Goal: Task Accomplishment & Management: Manage account settings

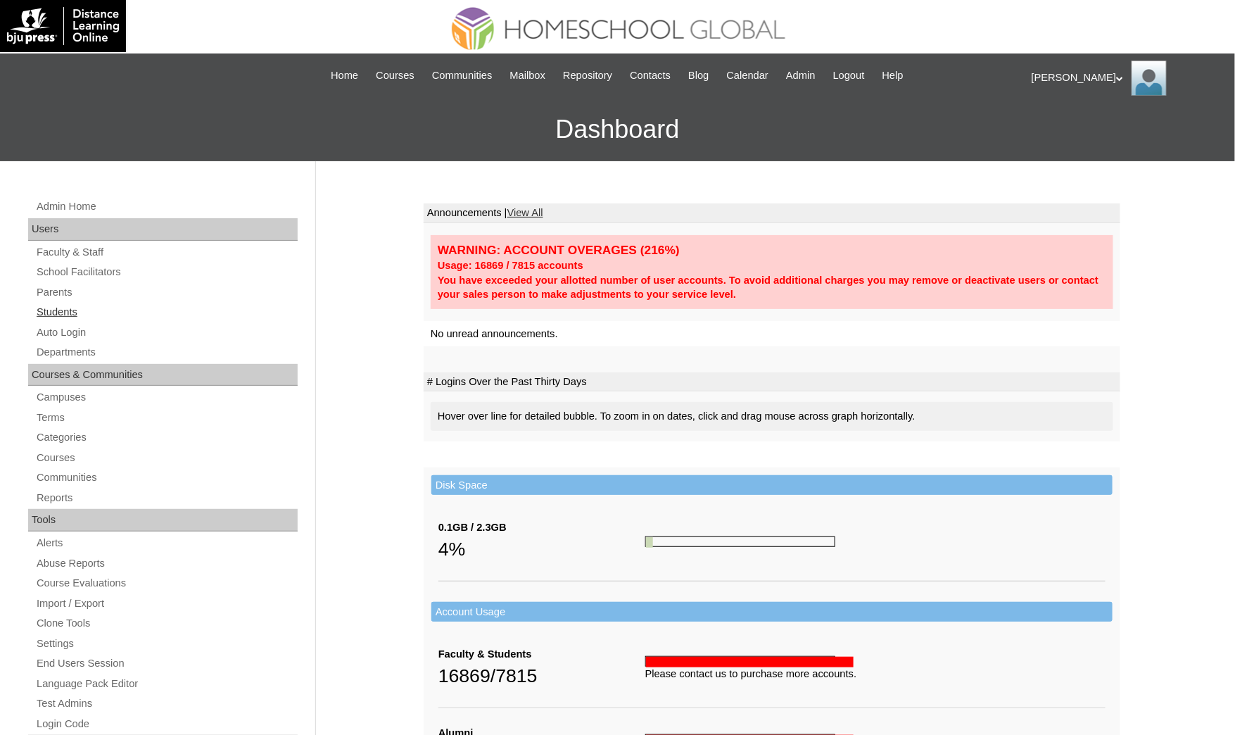
click at [96, 314] on link "Students" at bounding box center [166, 312] width 263 height 18
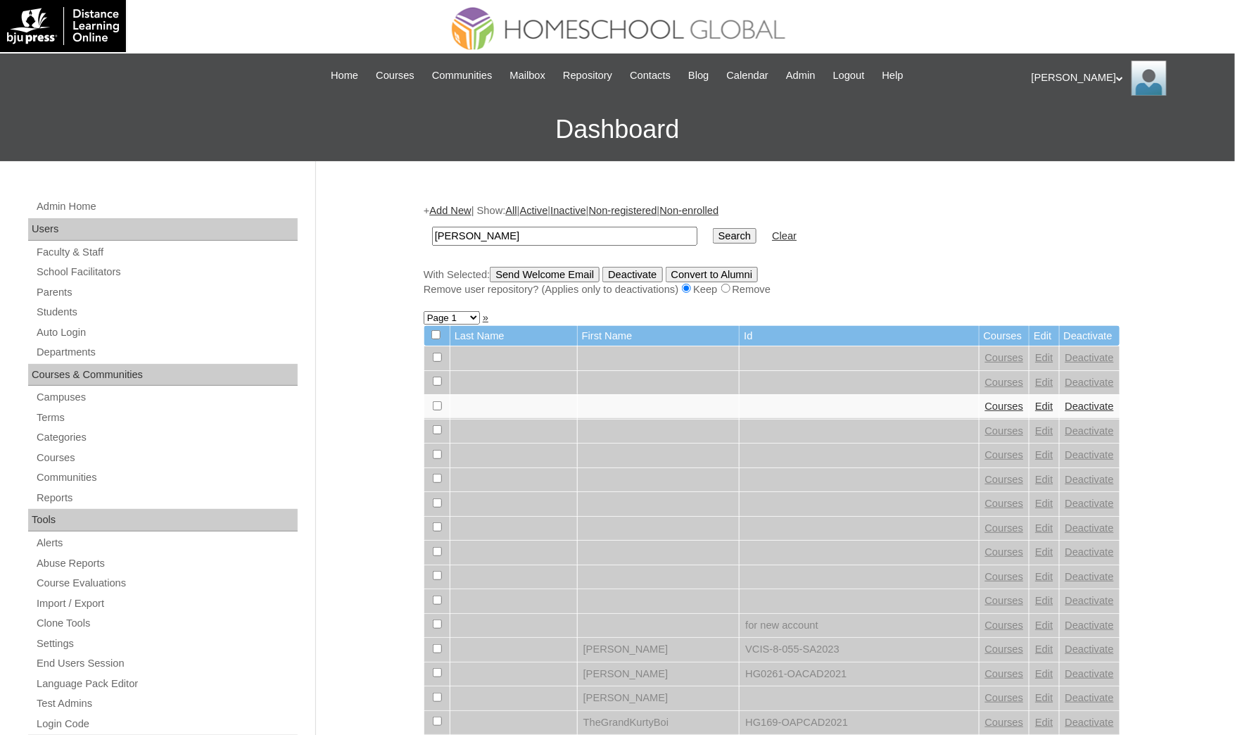
type input "Samuel Liam"
click at [713, 228] on input "Search" at bounding box center [735, 235] width 44 height 15
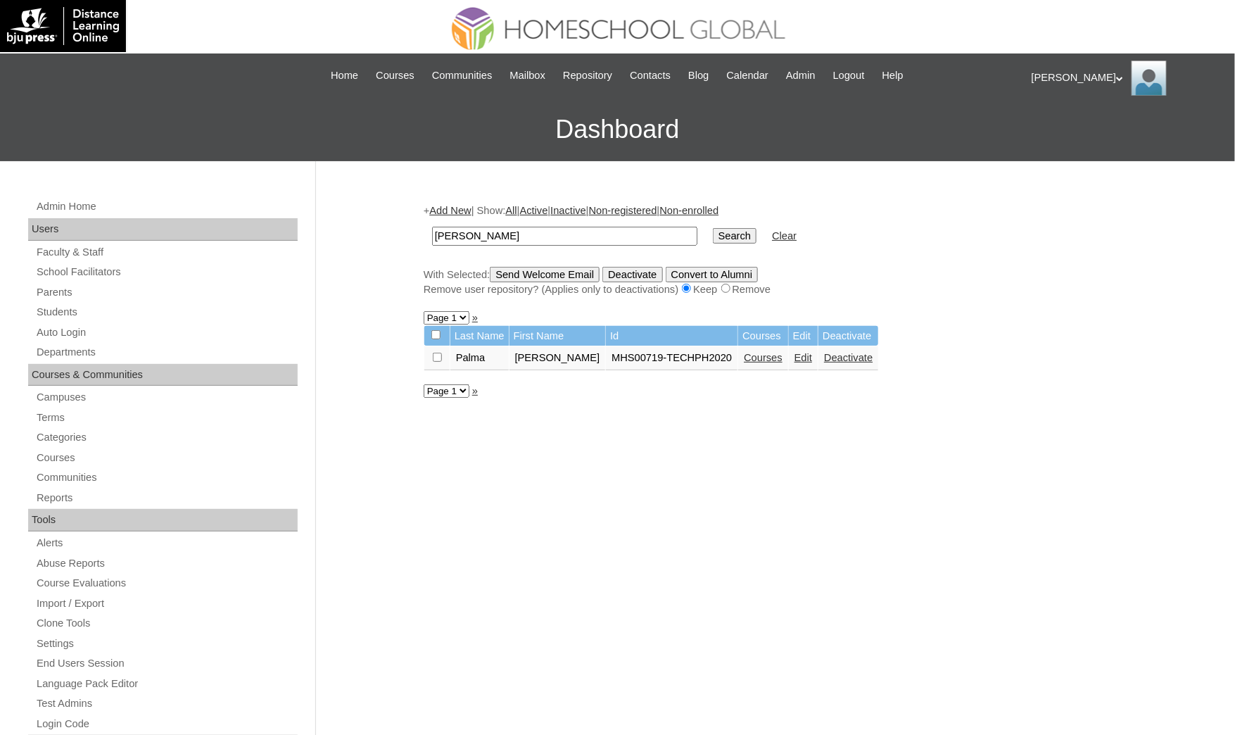
click at [744, 352] on link "Courses" at bounding box center [763, 357] width 39 height 11
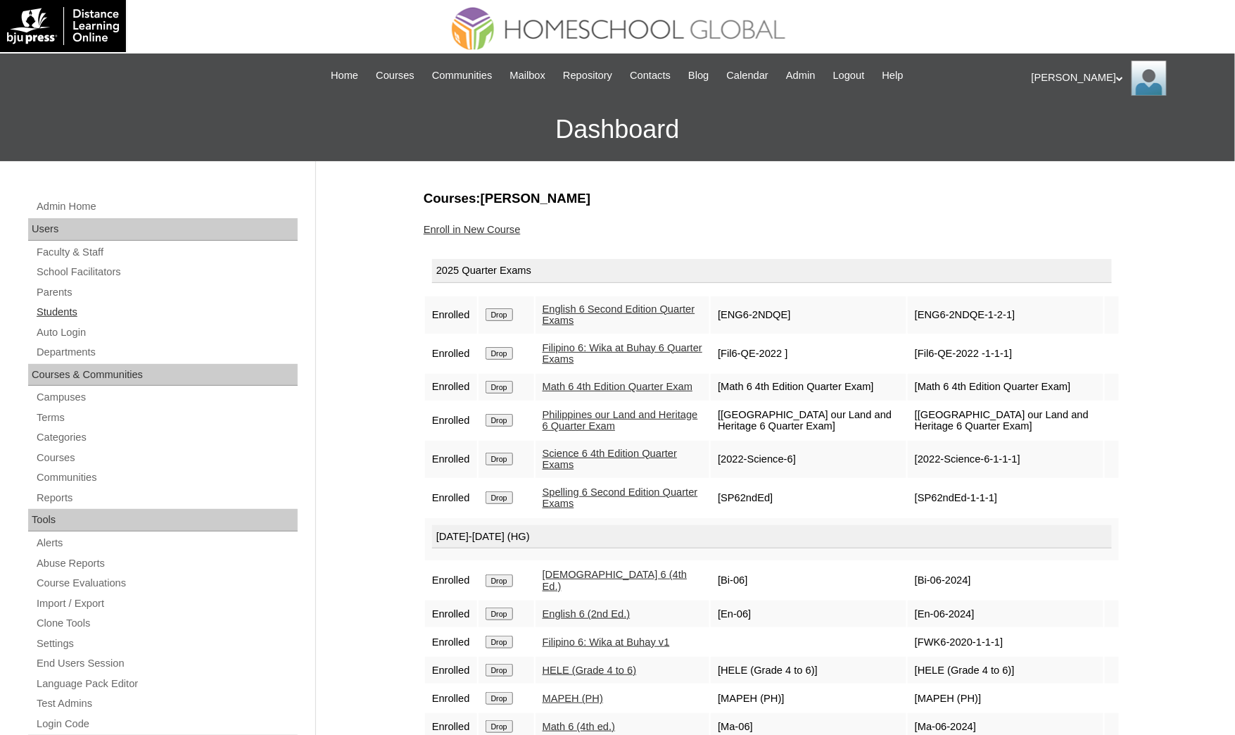
click at [91, 304] on link "Students" at bounding box center [166, 312] width 263 height 18
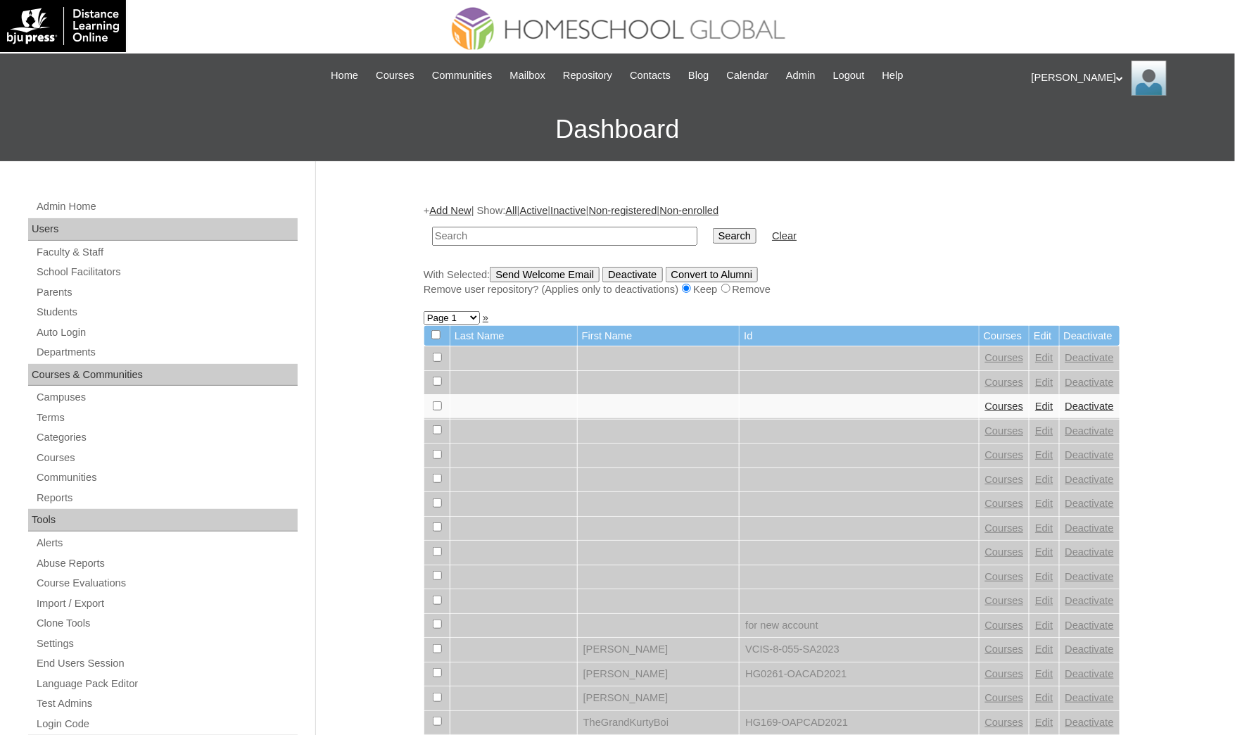
click at [497, 230] on input "text" at bounding box center [564, 236] width 265 height 19
type input "[PERSON_NAME]"
click at [713, 228] on input "Search" at bounding box center [735, 235] width 44 height 15
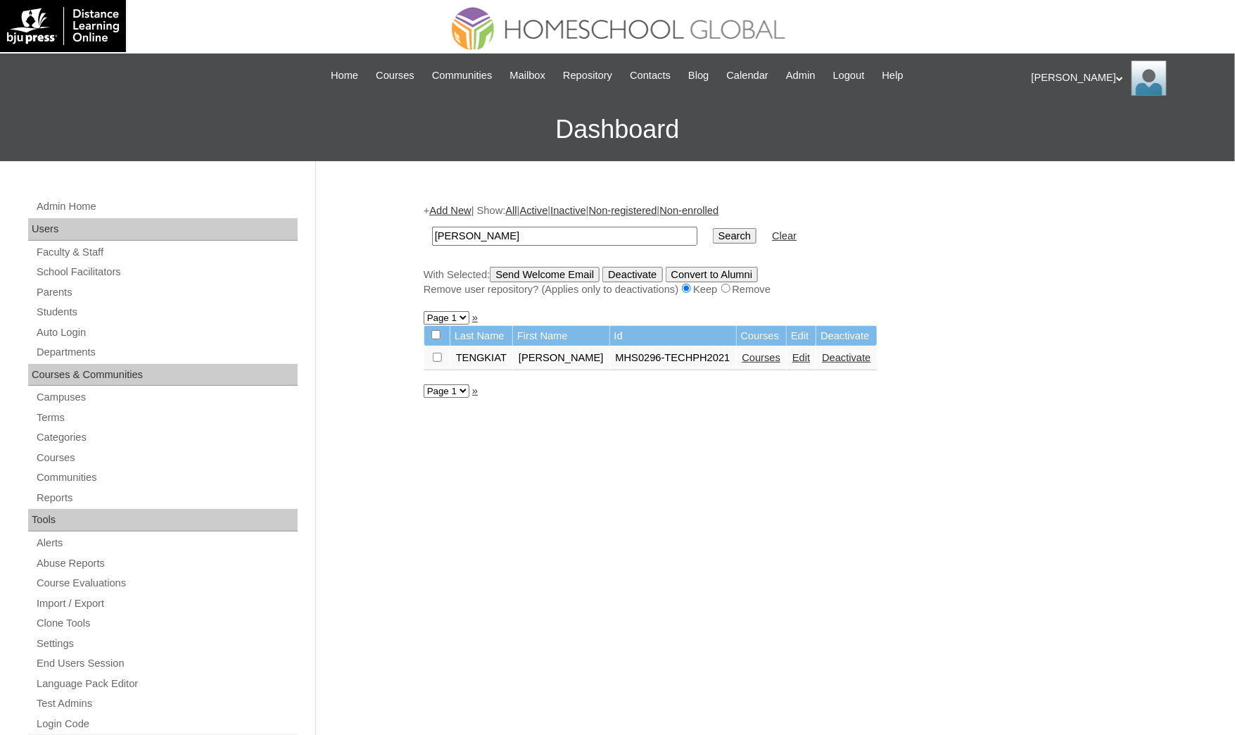
click at [757, 354] on link "Courses" at bounding box center [761, 357] width 39 height 11
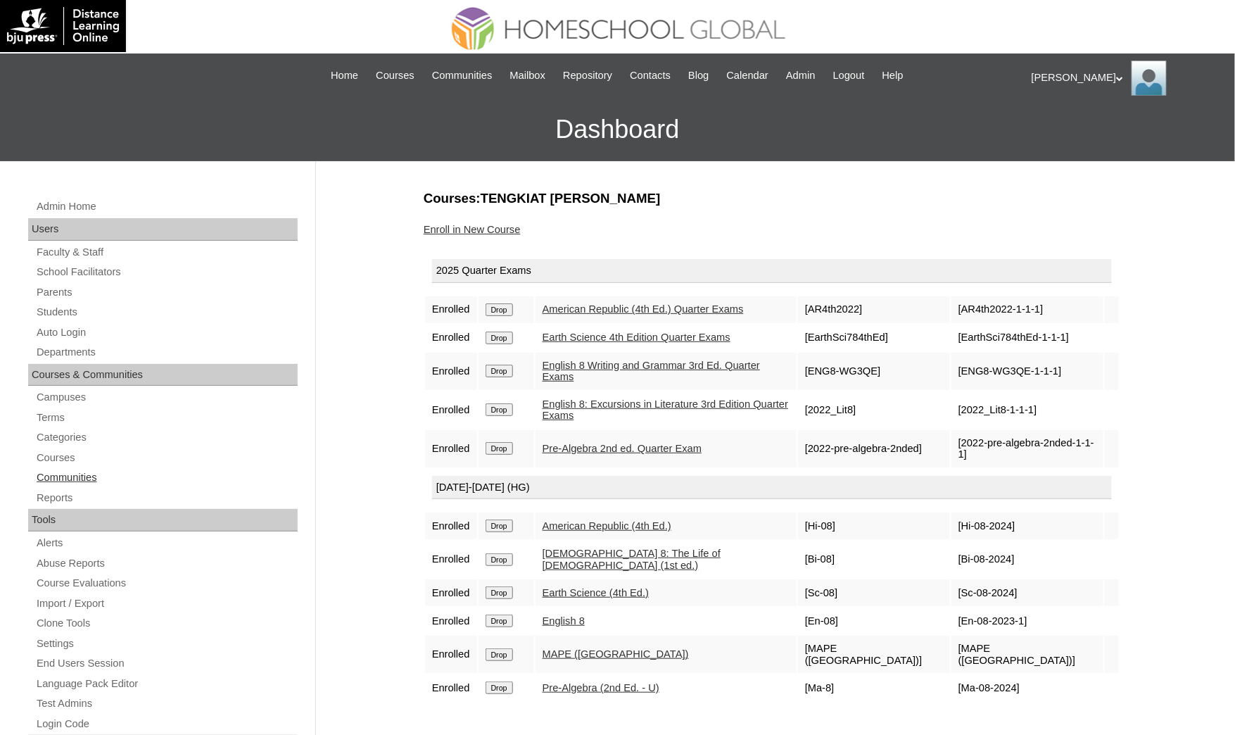
drag, startPoint x: 0, startPoint y: 536, endPoint x: 195, endPoint y: 484, distance: 201.8
click at [0, 536] on div "Admin Home Users Faculty & Staff School Facilitators Parents Students Auto Logi…" at bounding box center [617, 646] width 1235 height 971
click at [497, 412] on td "Drop" at bounding box center [507, 409] width 56 height 37
click at [493, 404] on input "Drop" at bounding box center [499, 409] width 27 height 13
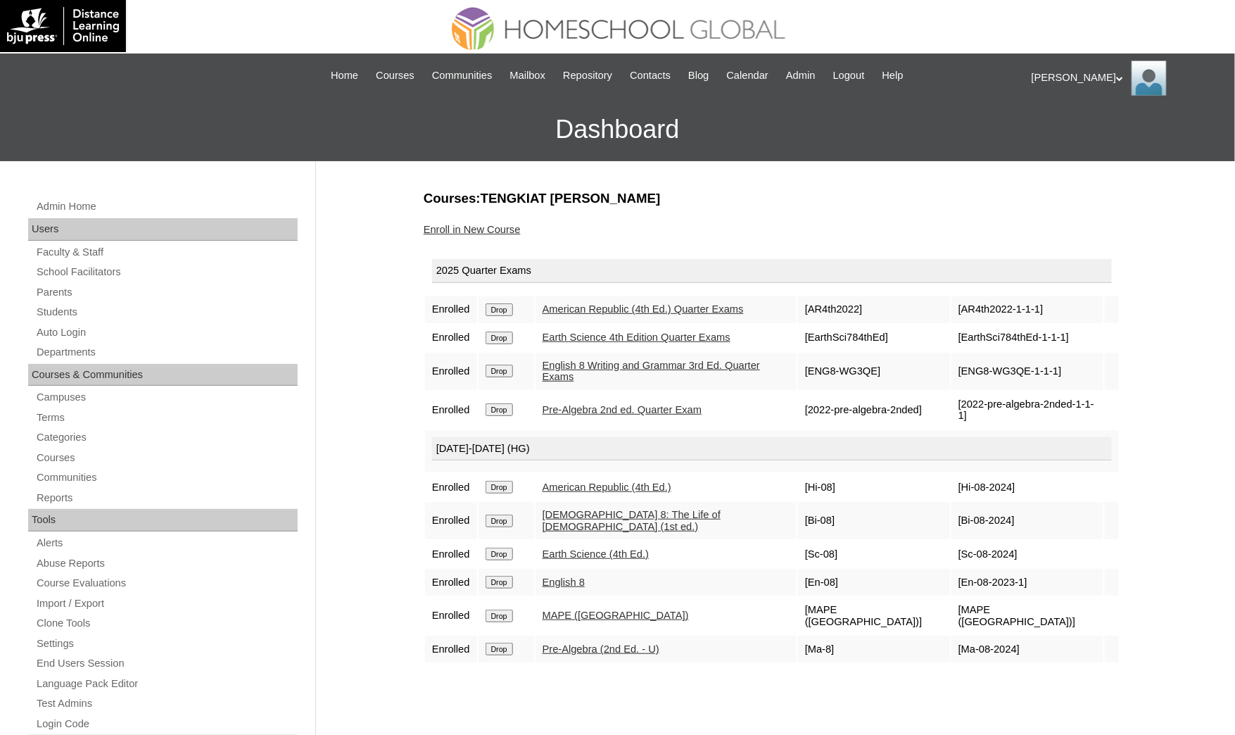
click at [487, 225] on link "Enroll in New Course" at bounding box center [472, 229] width 97 height 11
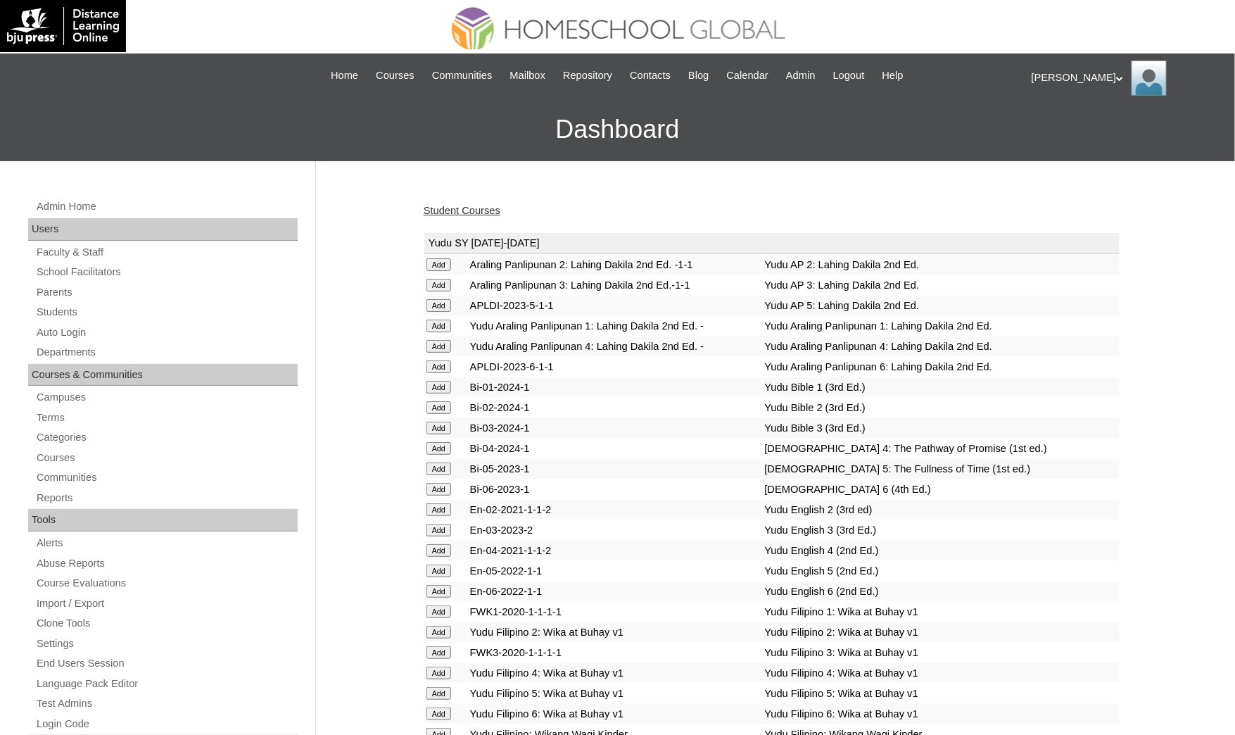
scroll to position [1660, 0]
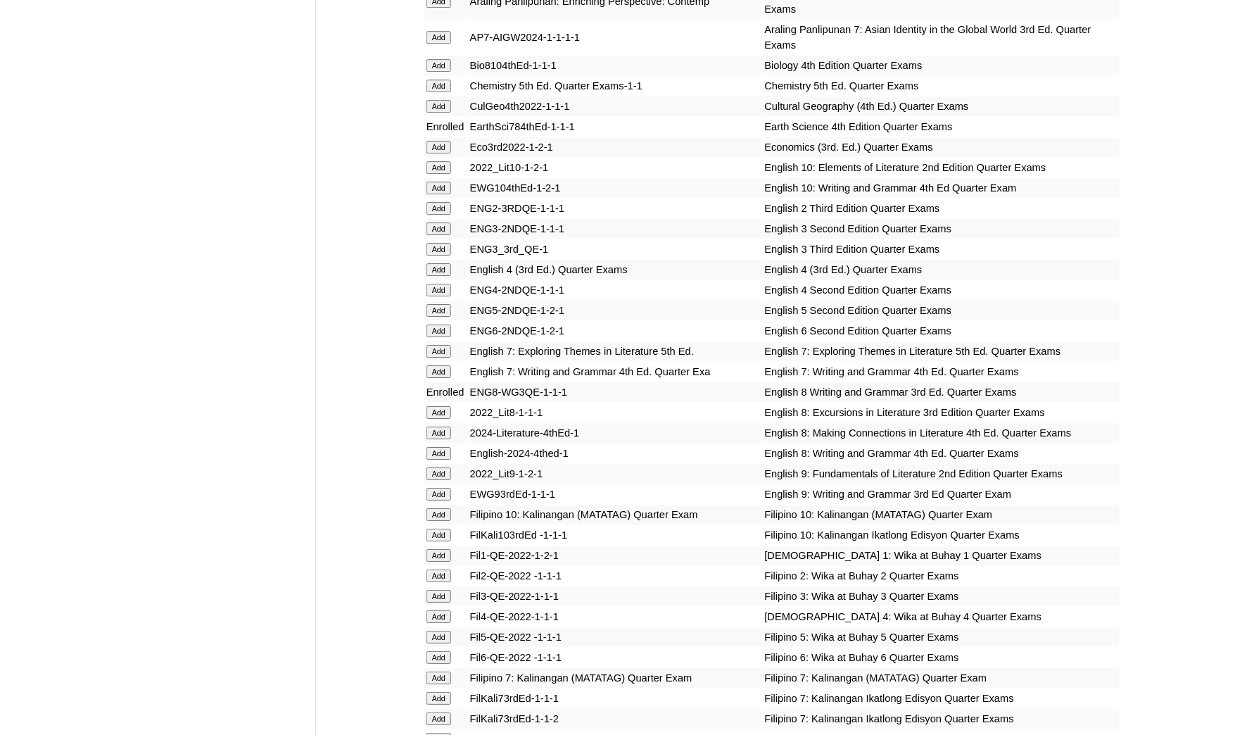
click at [438, 426] on input "Add" at bounding box center [438, 432] width 25 height 13
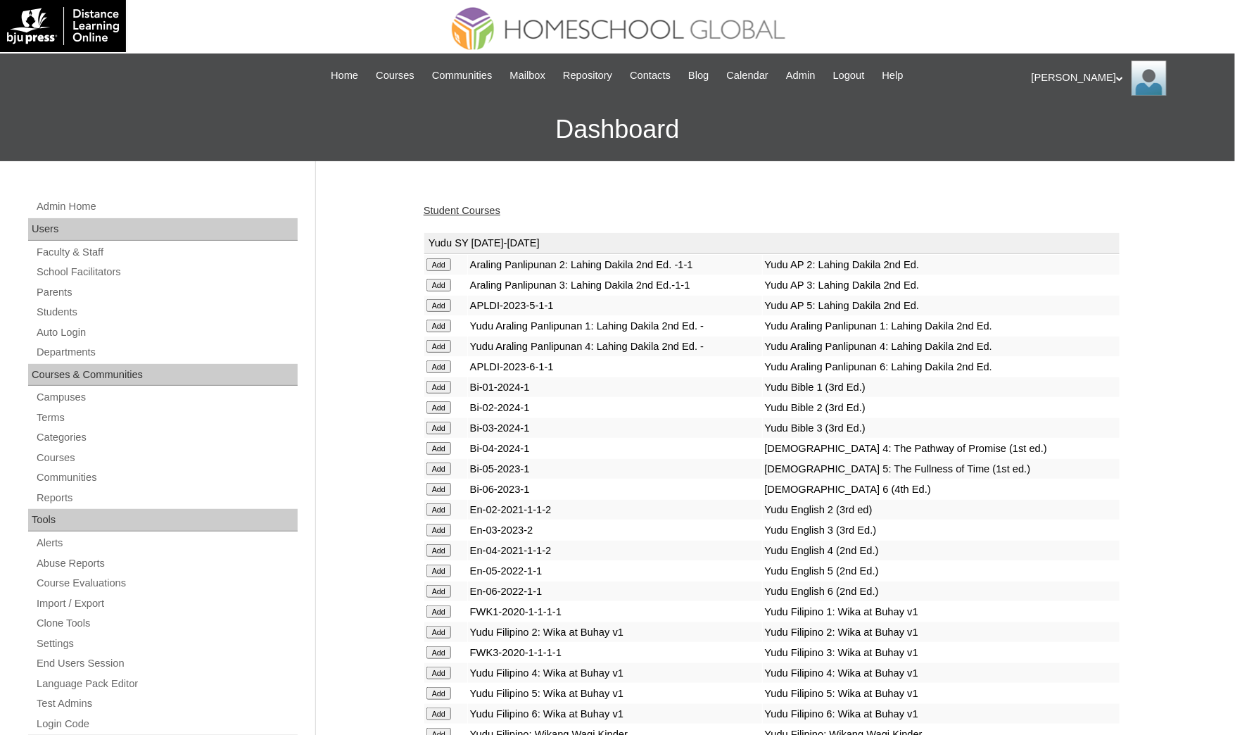
click at [491, 206] on link "Student Courses" at bounding box center [462, 210] width 77 height 11
